Goal: Find specific page/section: Find specific page/section

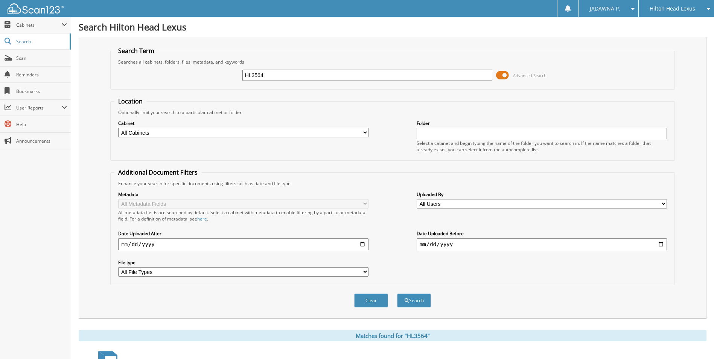
click at [672, 9] on span "Hilton Head Lexus" at bounding box center [673, 8] width 46 height 5
click at [670, 23] on link "Chatham Parkway Lexus" at bounding box center [676, 27] width 75 height 20
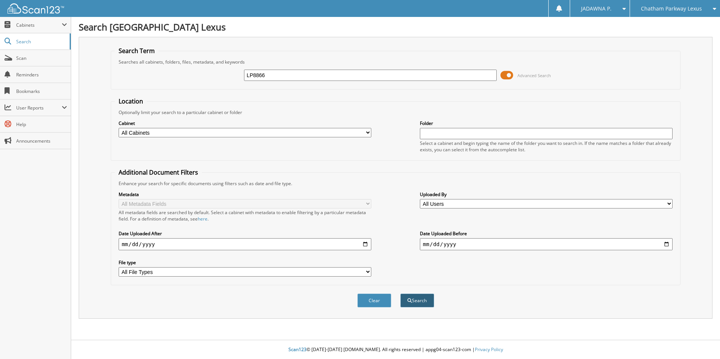
type input "LP8866"
click at [421, 301] on button "Search" at bounding box center [417, 301] width 34 height 14
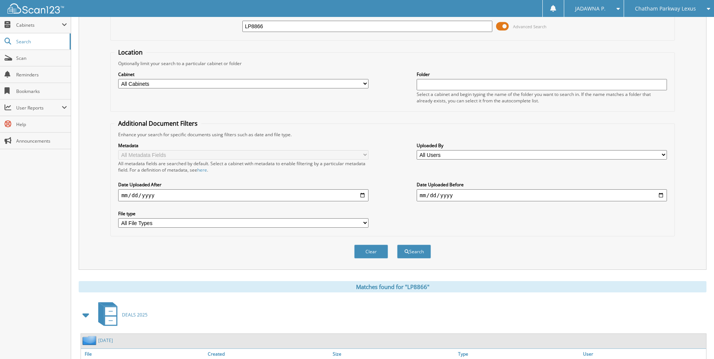
scroll to position [104, 0]
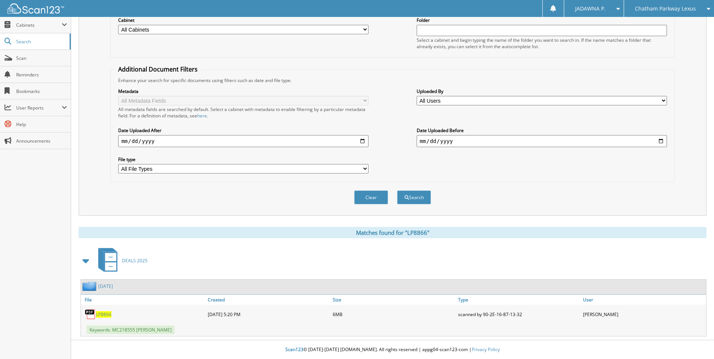
click at [102, 316] on span "LP8866" at bounding box center [103, 314] width 15 height 6
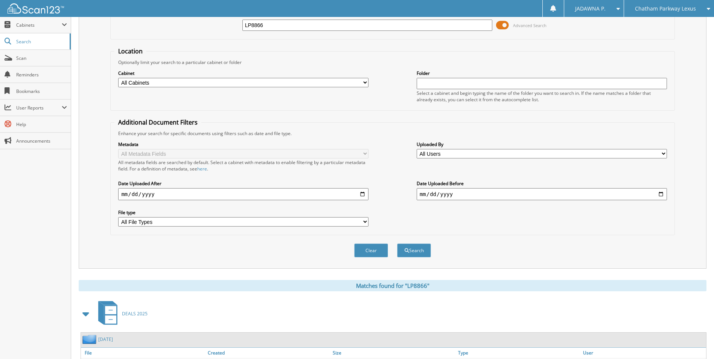
scroll to position [0, 0]
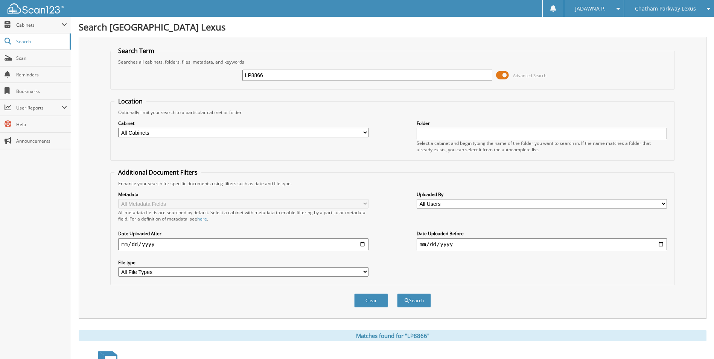
drag, startPoint x: 231, startPoint y: 83, endPoint x: 214, endPoint y: 83, distance: 16.9
click at [215, 84] on div "LP8866 Advanced Search" at bounding box center [392, 75] width 556 height 20
paste input "[PERSON_NAME]"
type input "[PERSON_NAME]"
click at [397, 294] on button "Search" at bounding box center [414, 301] width 34 height 14
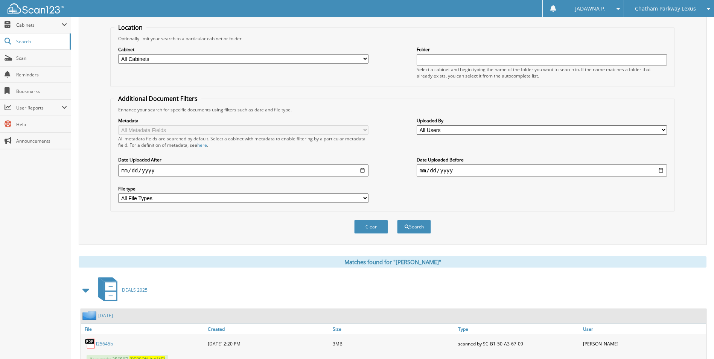
scroll to position [166, 0]
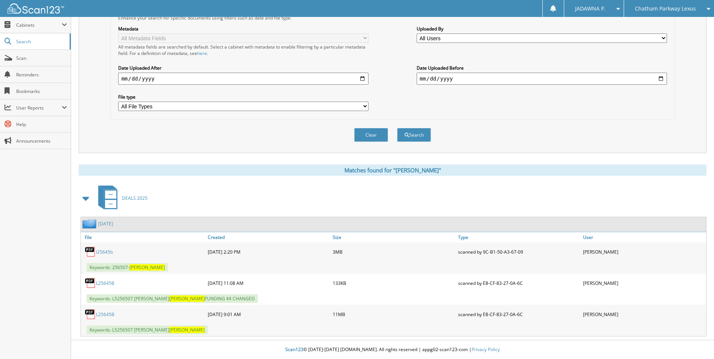
click at [108, 314] on link "L25645B" at bounding box center [105, 314] width 18 height 6
